Goal: Find specific page/section: Find specific page/section

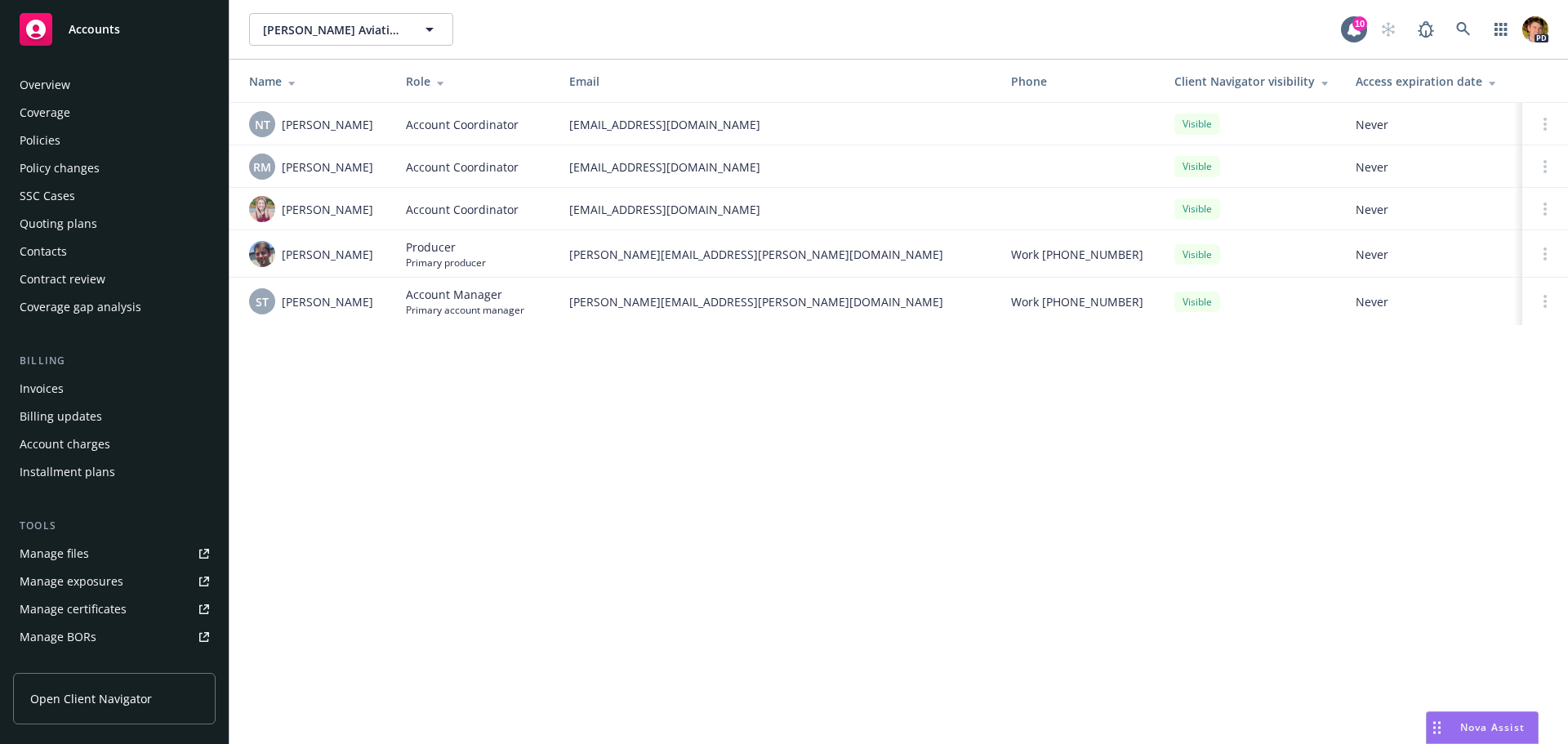
scroll to position [292, 0]
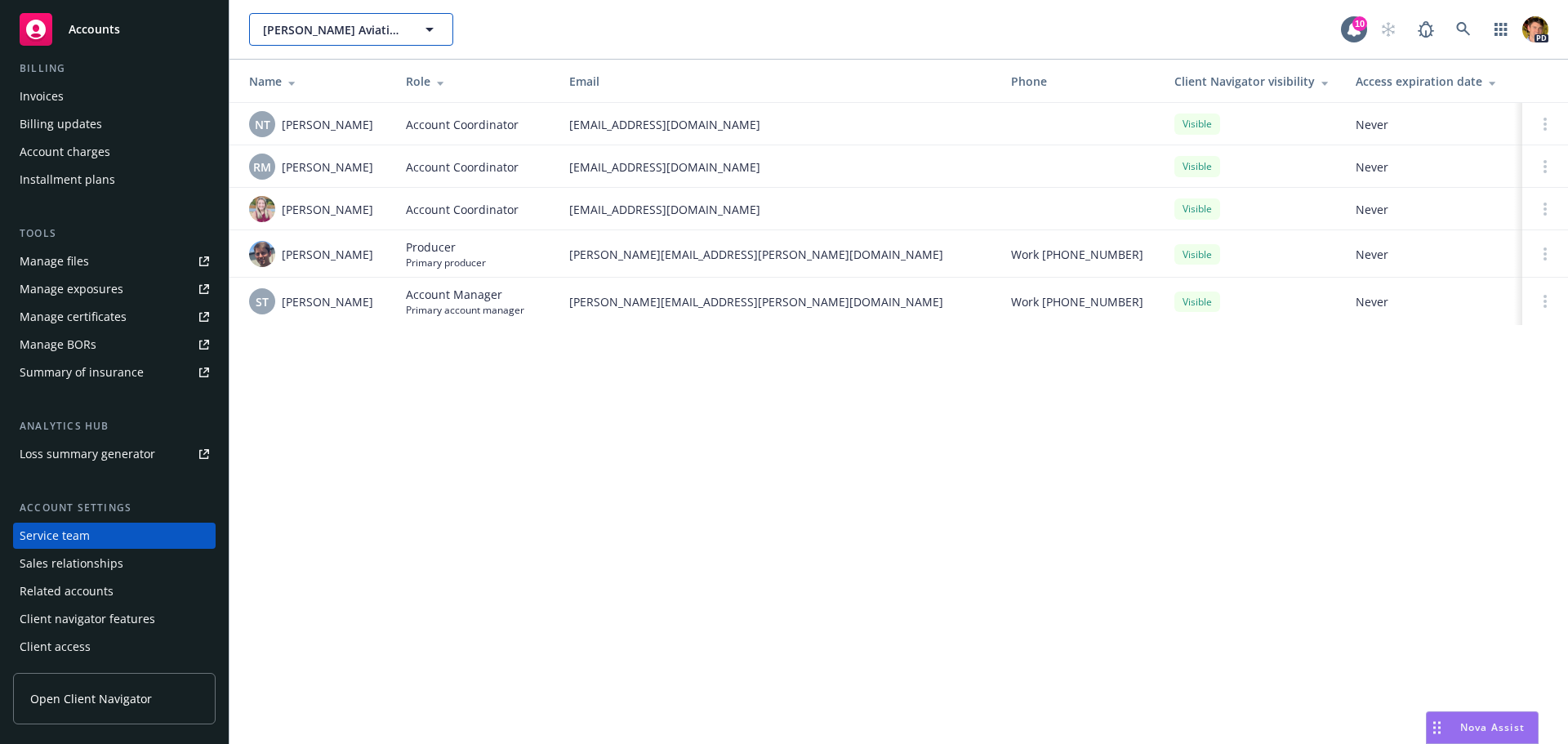
click at [305, 31] on span "[PERSON_NAME] Aviation, Inc. dba [GEOGRAPHIC_DATA]; Loyds Aircraft Maintenance,…" at bounding box center [333, 30] width 141 height 17
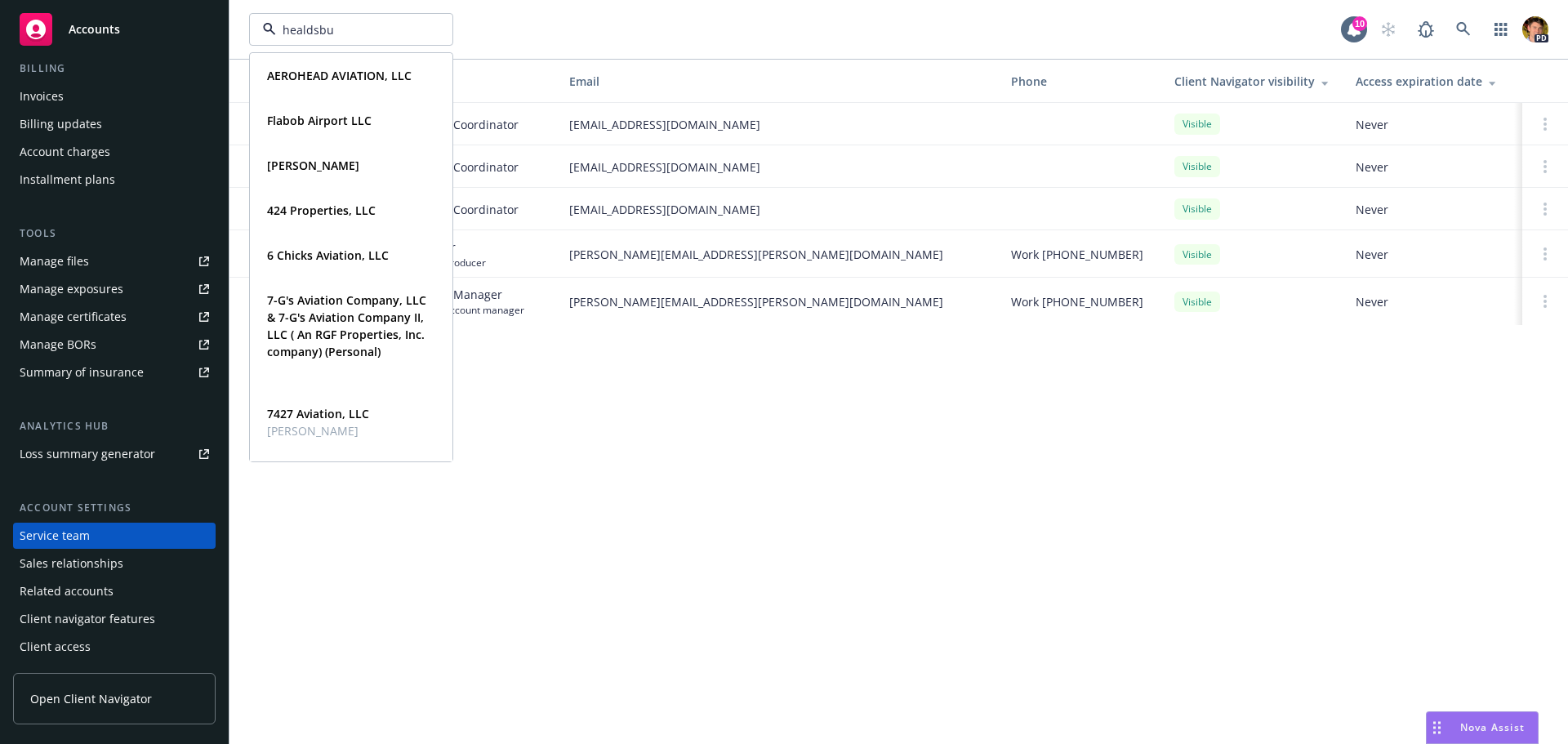
type input "healdsbur"
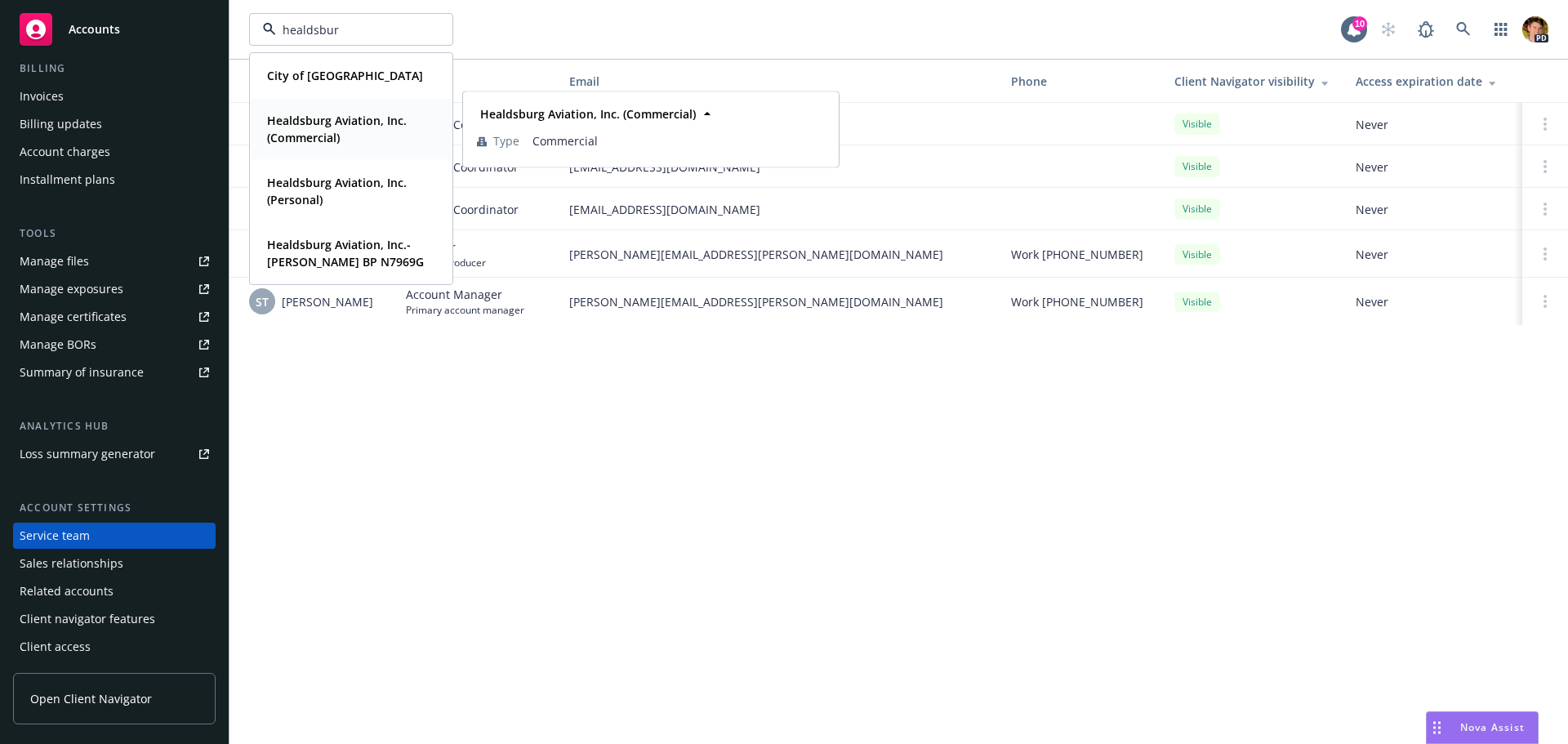
click at [317, 134] on strong "Healdsburg Aviation, Inc. (Commercial)" at bounding box center [337, 129] width 140 height 33
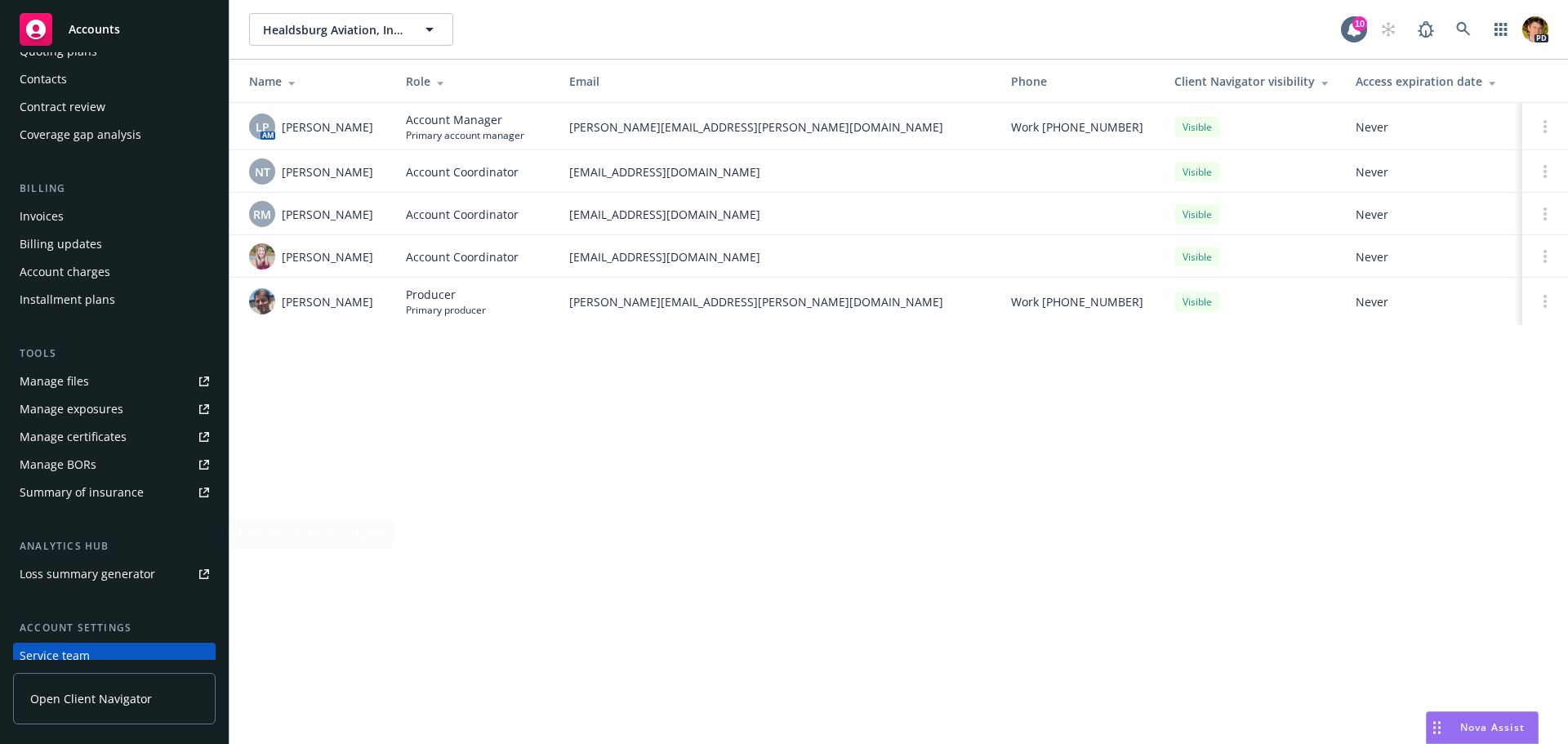
scroll to position [48, 0]
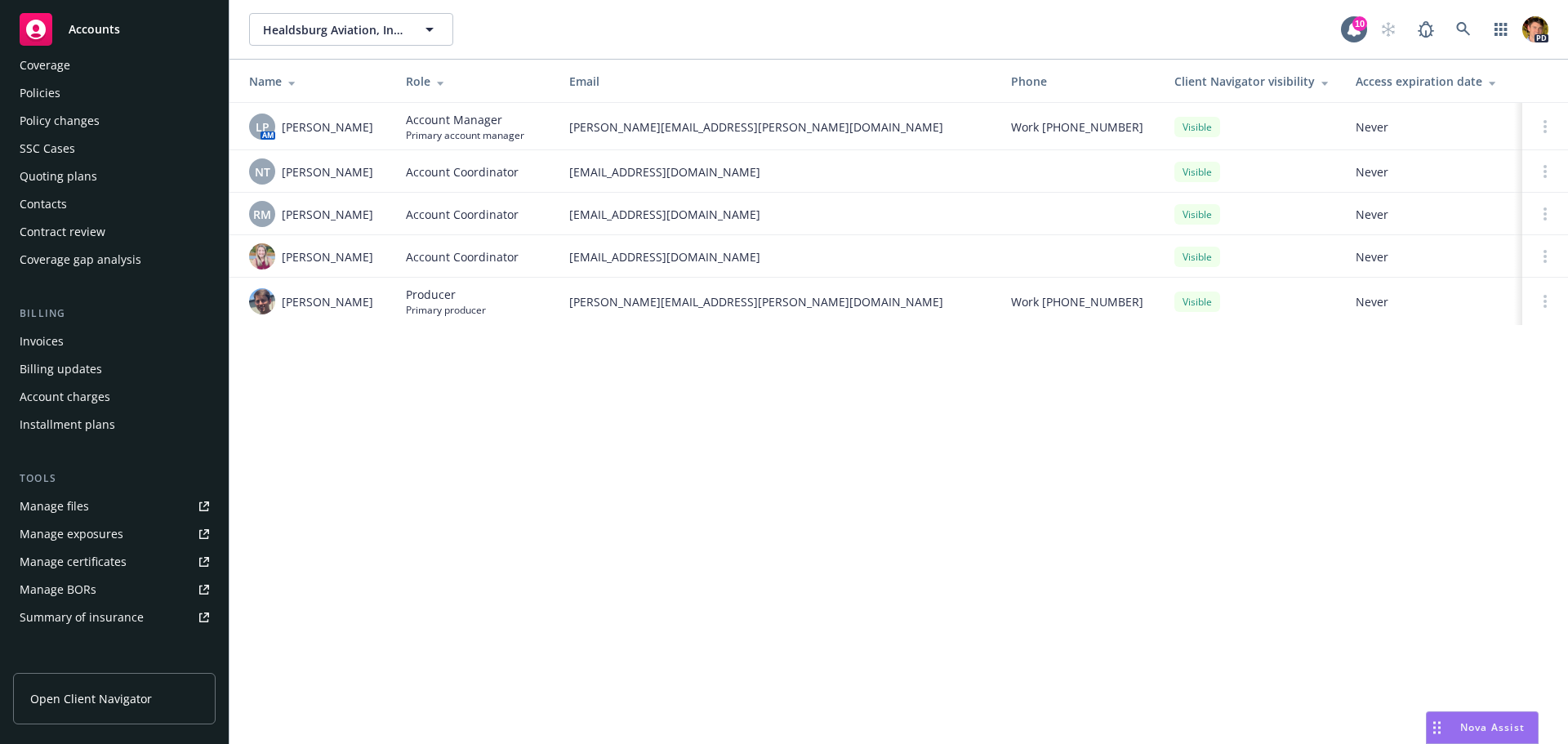
click at [52, 89] on div "Policies" at bounding box center [40, 92] width 41 height 26
